Goal: Use online tool/utility: Utilize a website feature to perform a specific function

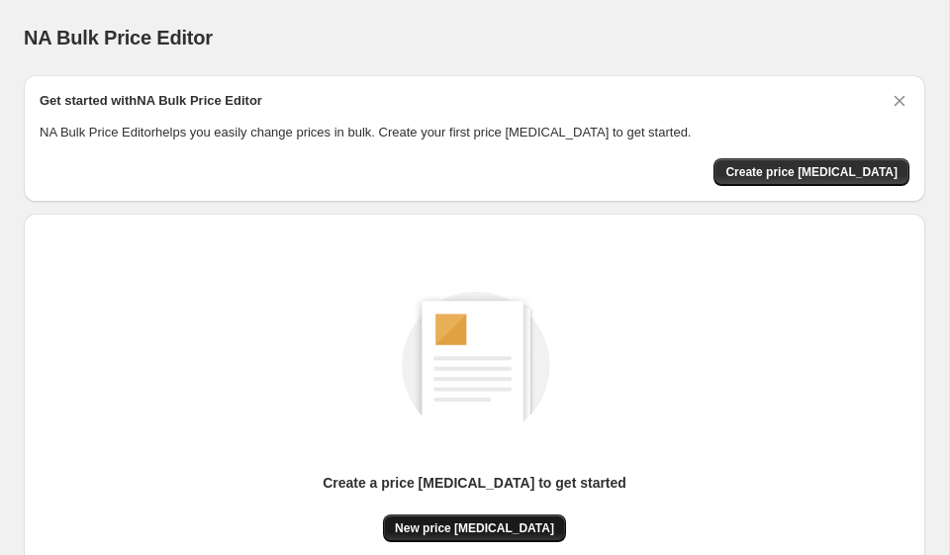
click at [451, 523] on span "New price [MEDICAL_DATA]" at bounding box center [474, 528] width 159 height 16
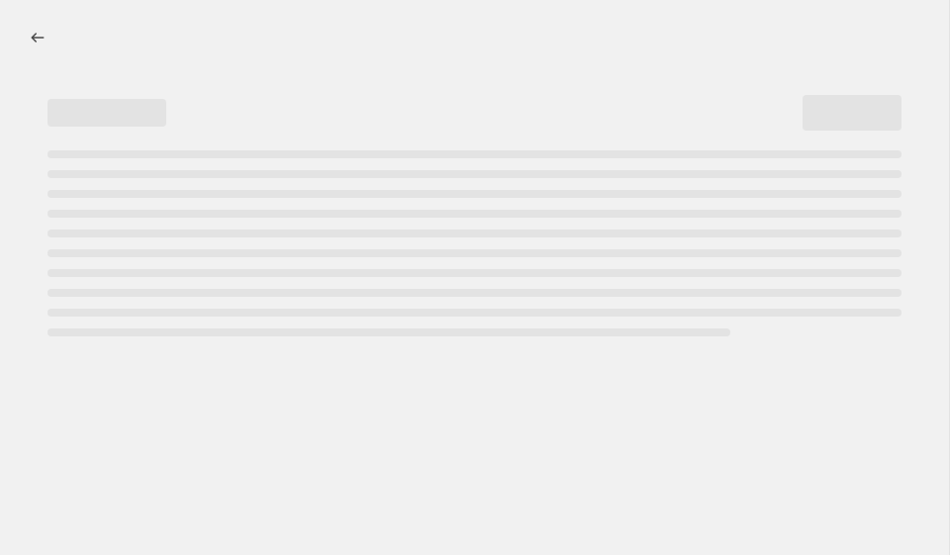
select select "percentage"
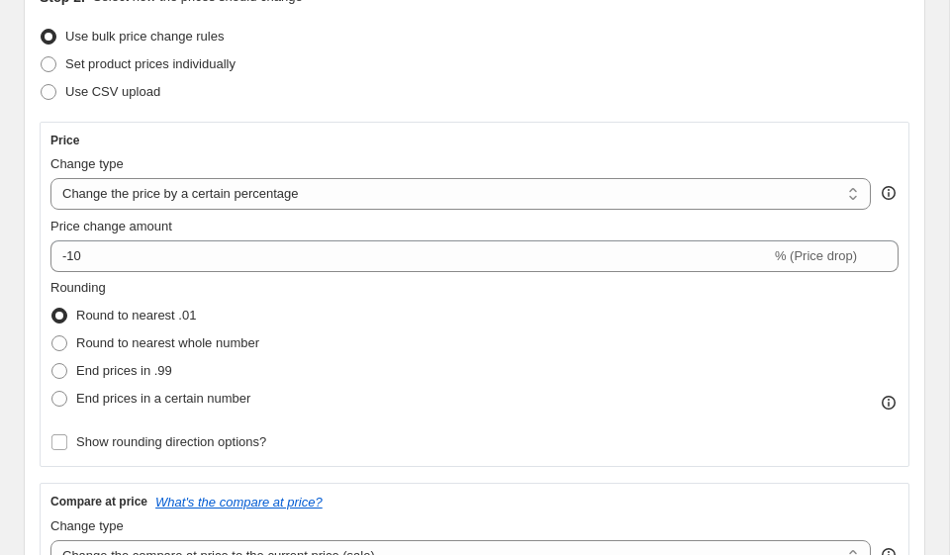
scroll to position [368, 0]
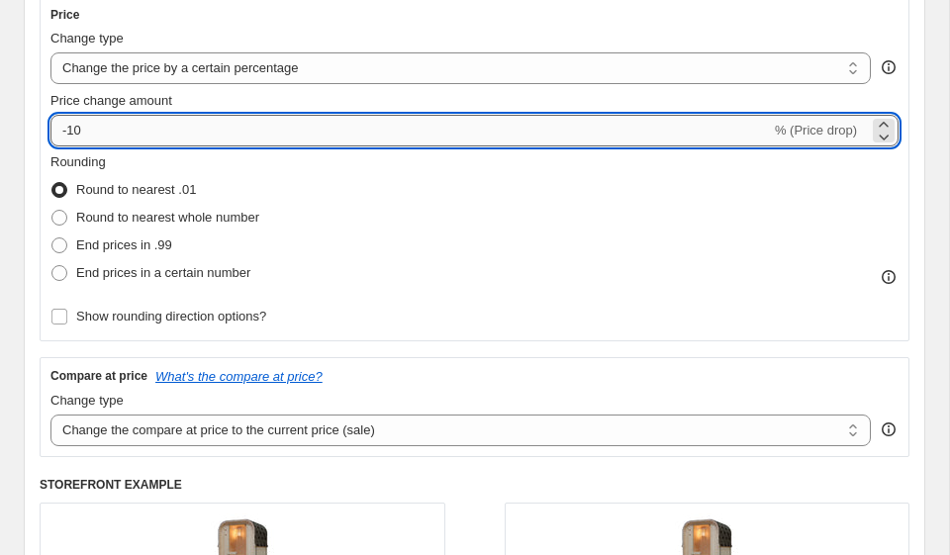
click at [256, 136] on input "-10" at bounding box center [410, 131] width 720 height 32
type input "-1"
type input "-35"
click at [29, 213] on div "Step 2. Select how the prices should change Use bulk price change rules Set pro…" at bounding box center [474, 315] width 901 height 938
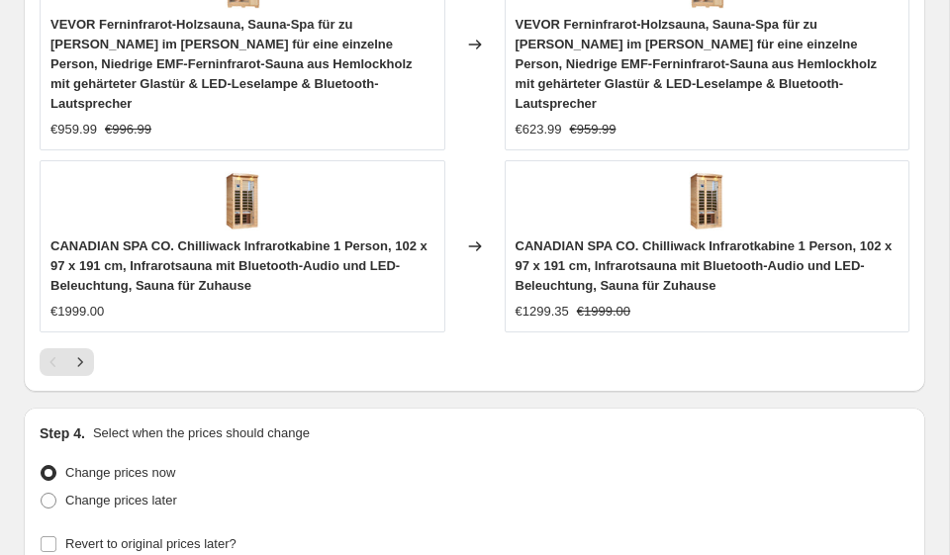
scroll to position [2182, 0]
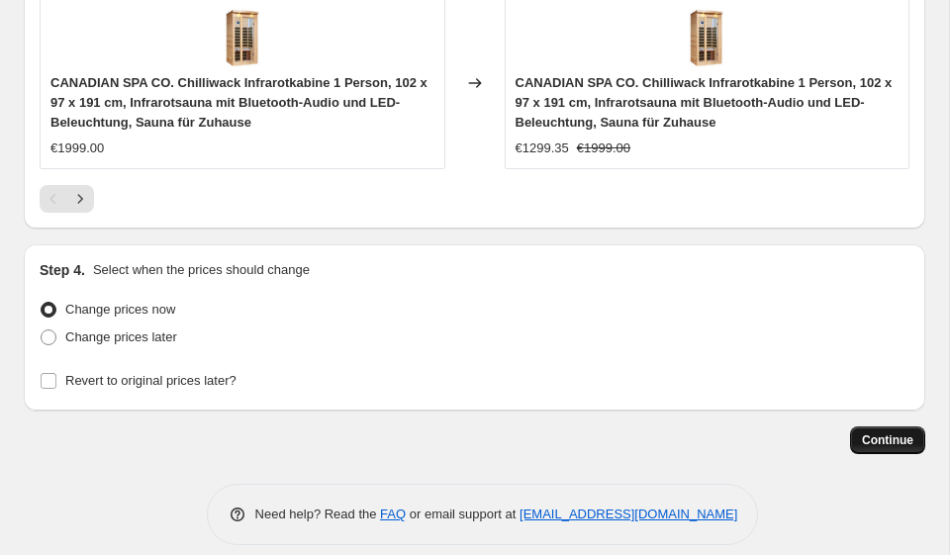
click at [877, 432] on span "Continue" at bounding box center [887, 440] width 51 height 16
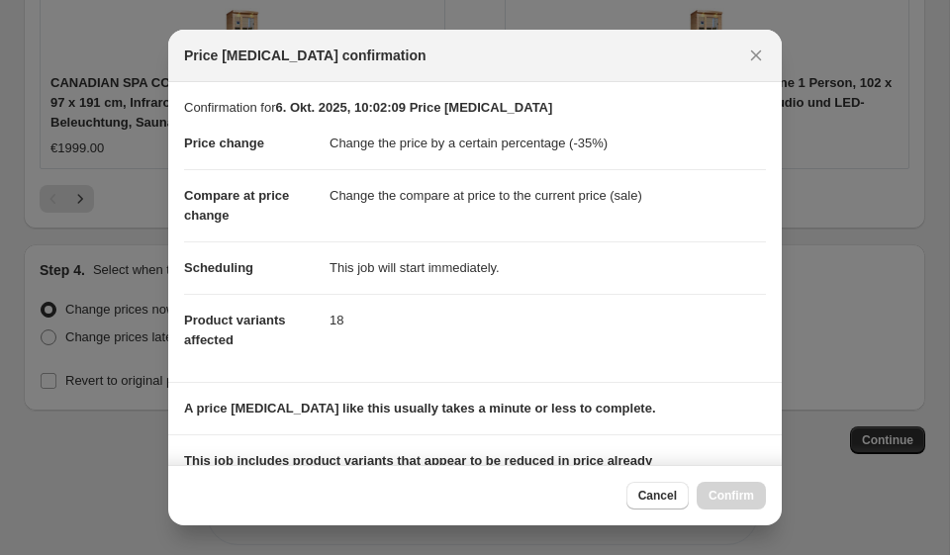
scroll to position [278, 0]
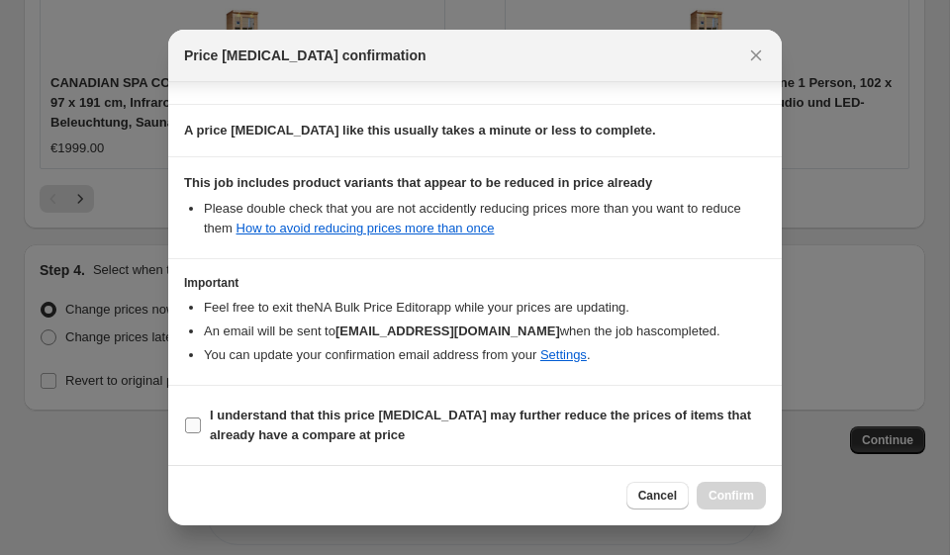
click at [473, 417] on b "I understand that this price change job may further reduce the prices of items …" at bounding box center [480, 425] width 541 height 35
click at [201, 417] on input "I understand that this price change job may further reduce the prices of items …" at bounding box center [193, 425] width 16 height 16
checkbox input "true"
click at [711, 503] on span "Confirm" at bounding box center [731, 496] width 46 height 16
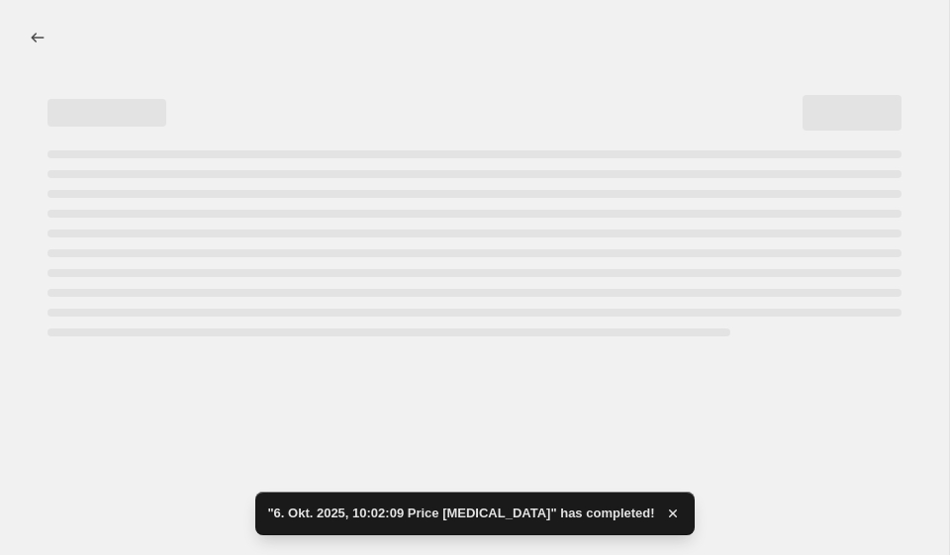
select select "percentage"
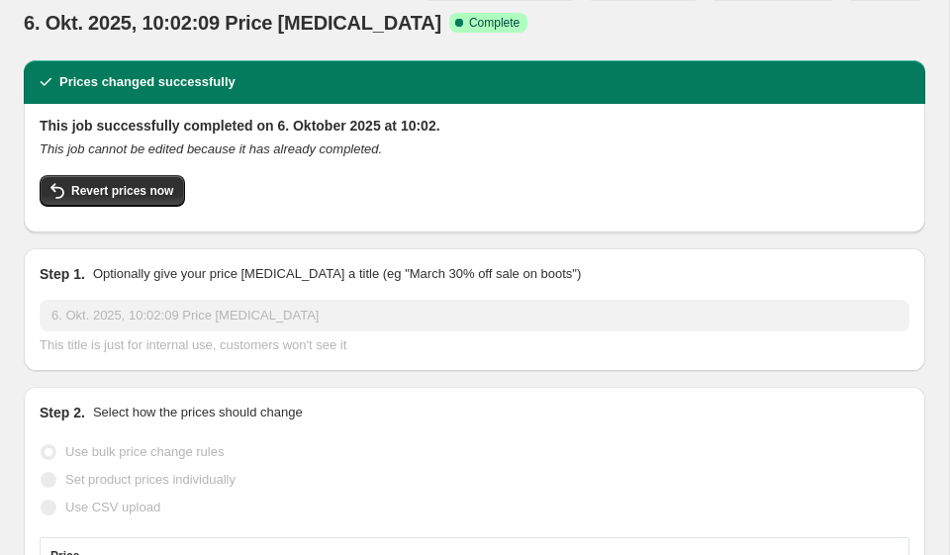
scroll to position [51, 0]
